Goal: Find specific page/section: Find specific page/section

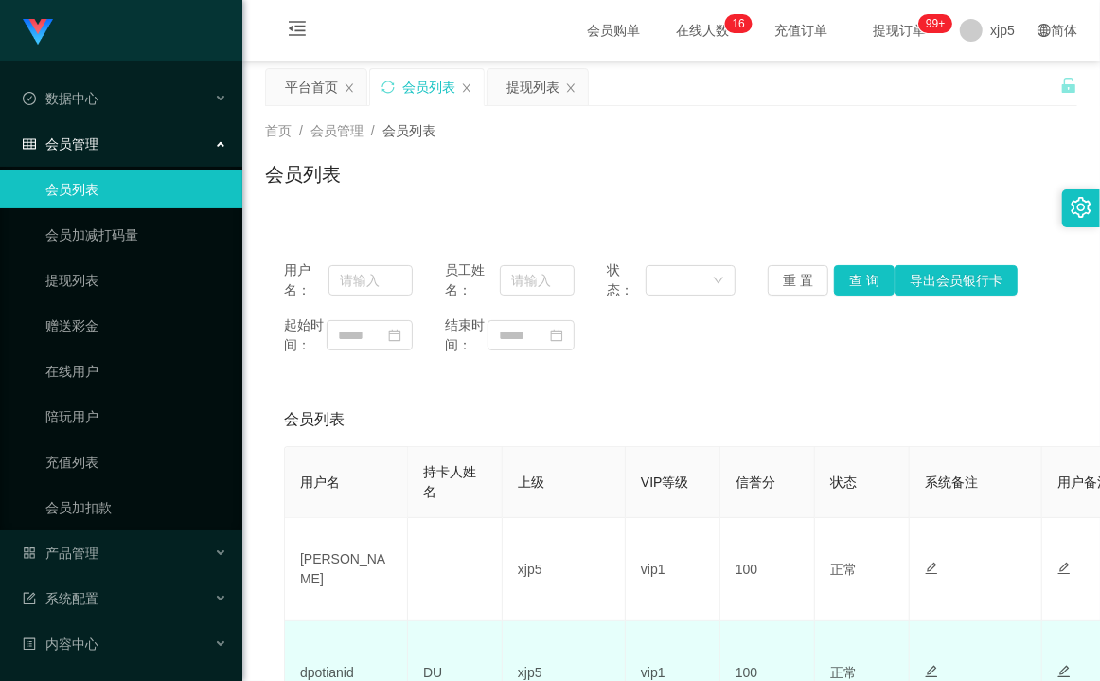
scroll to position [145, 0]
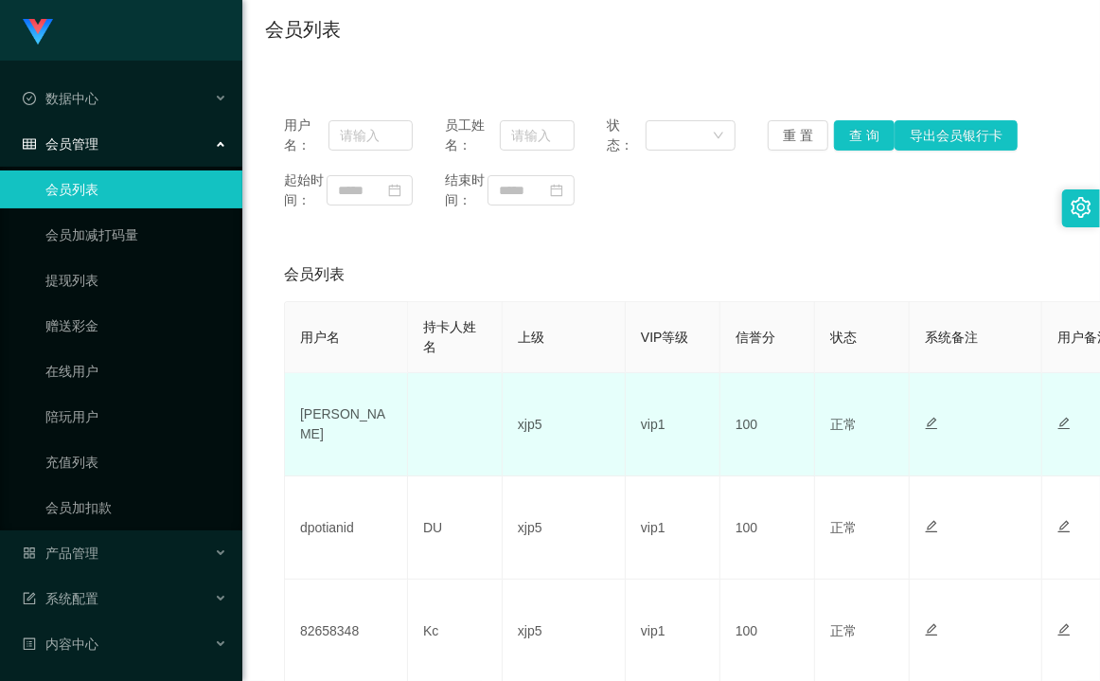
click at [318, 438] on td "[PERSON_NAME]" at bounding box center [346, 424] width 123 height 103
copy td "[PERSON_NAME]"
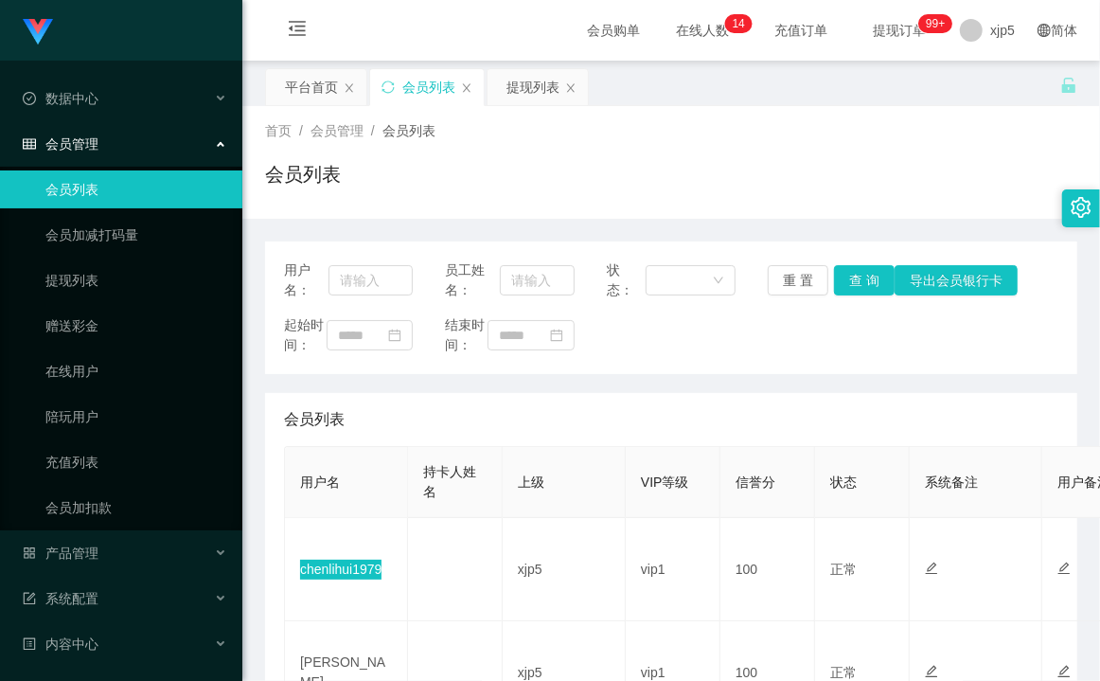
scroll to position [145, 0]
